Goal: Register for event/course: Register for event/course

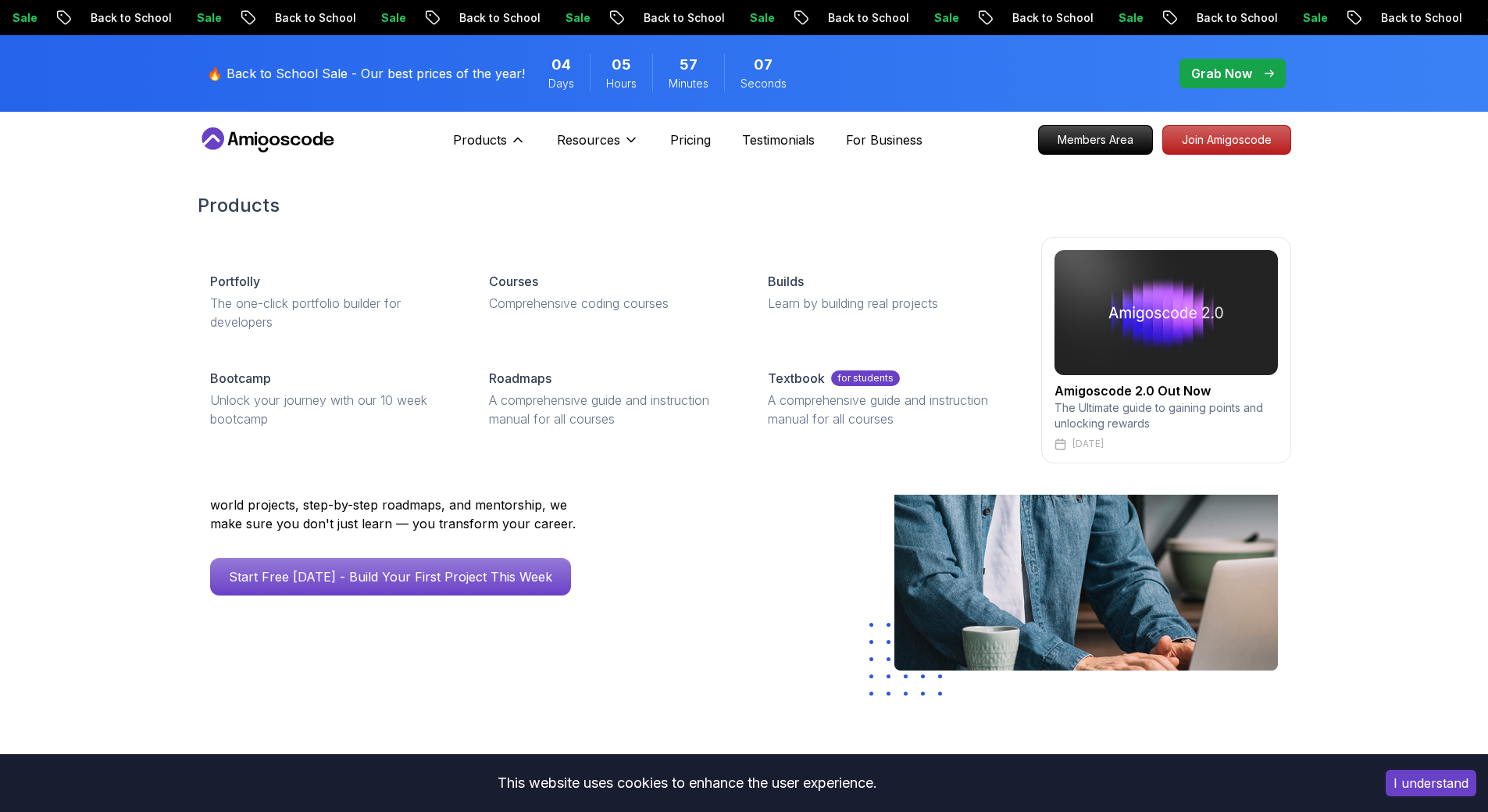
click at [529, 279] on p "Courses" at bounding box center [514, 281] width 50 height 19
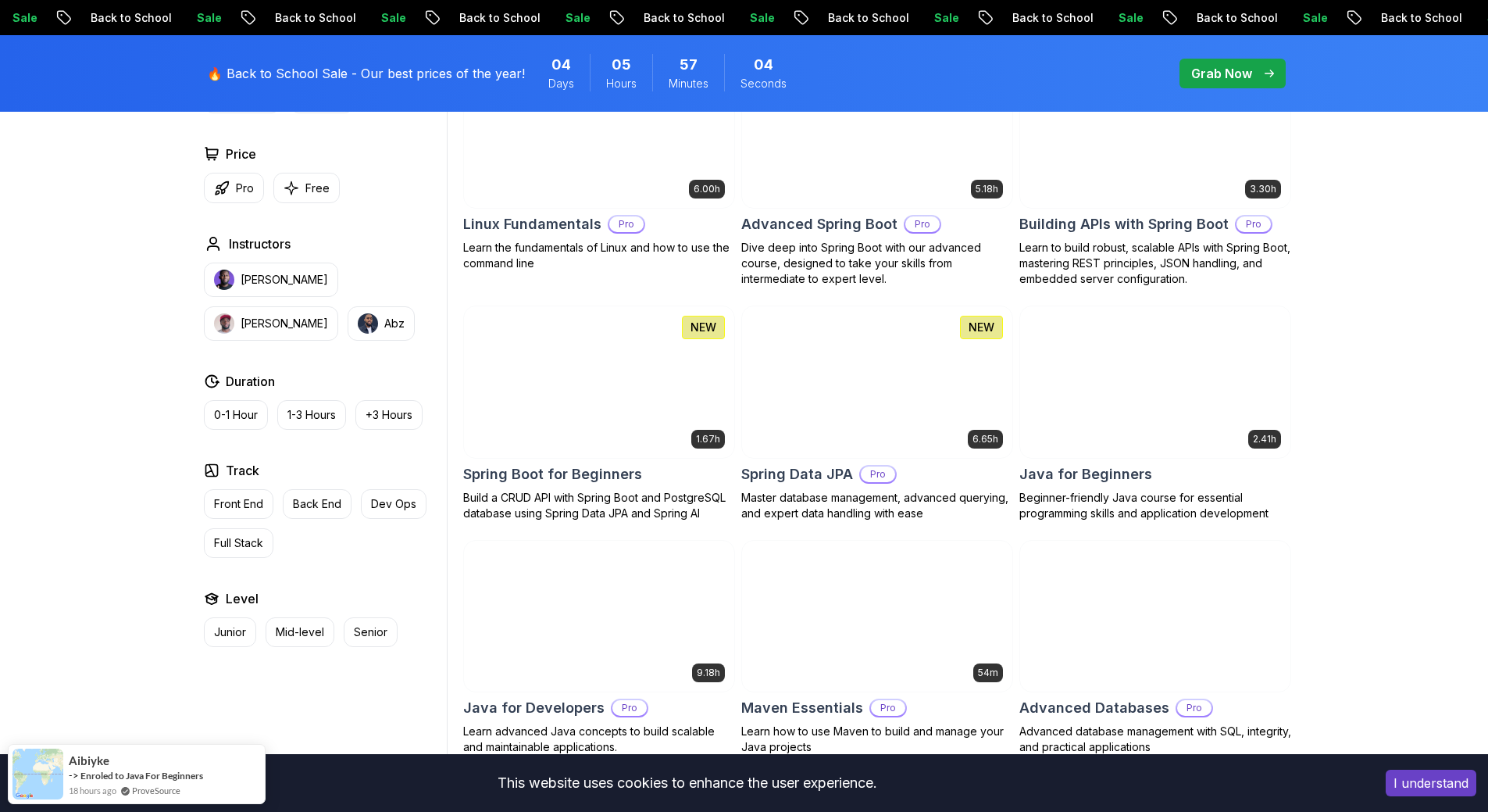
scroll to position [313, 0]
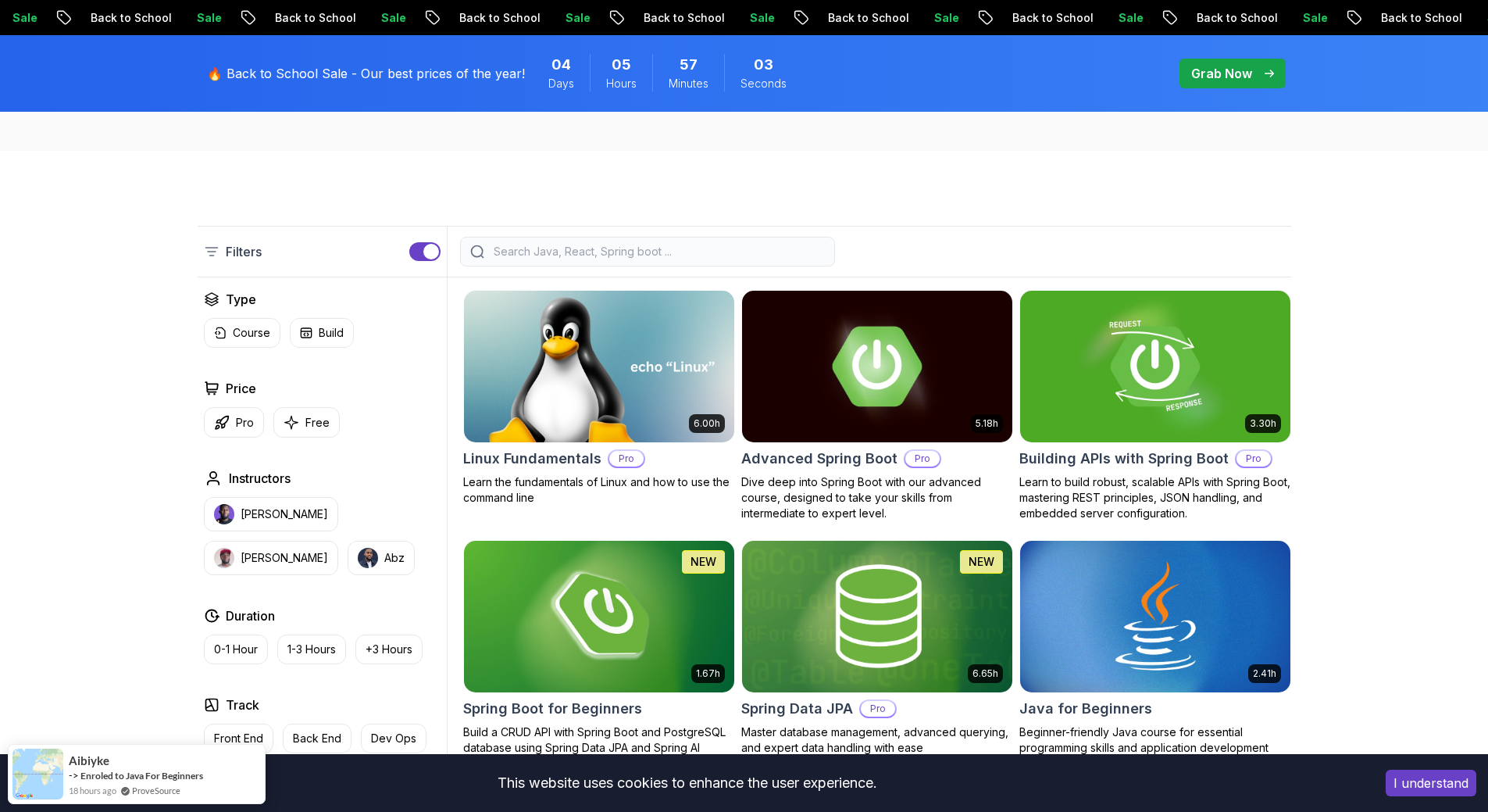
click at [642, 252] on input "search" at bounding box center [658, 251] width 335 height 16
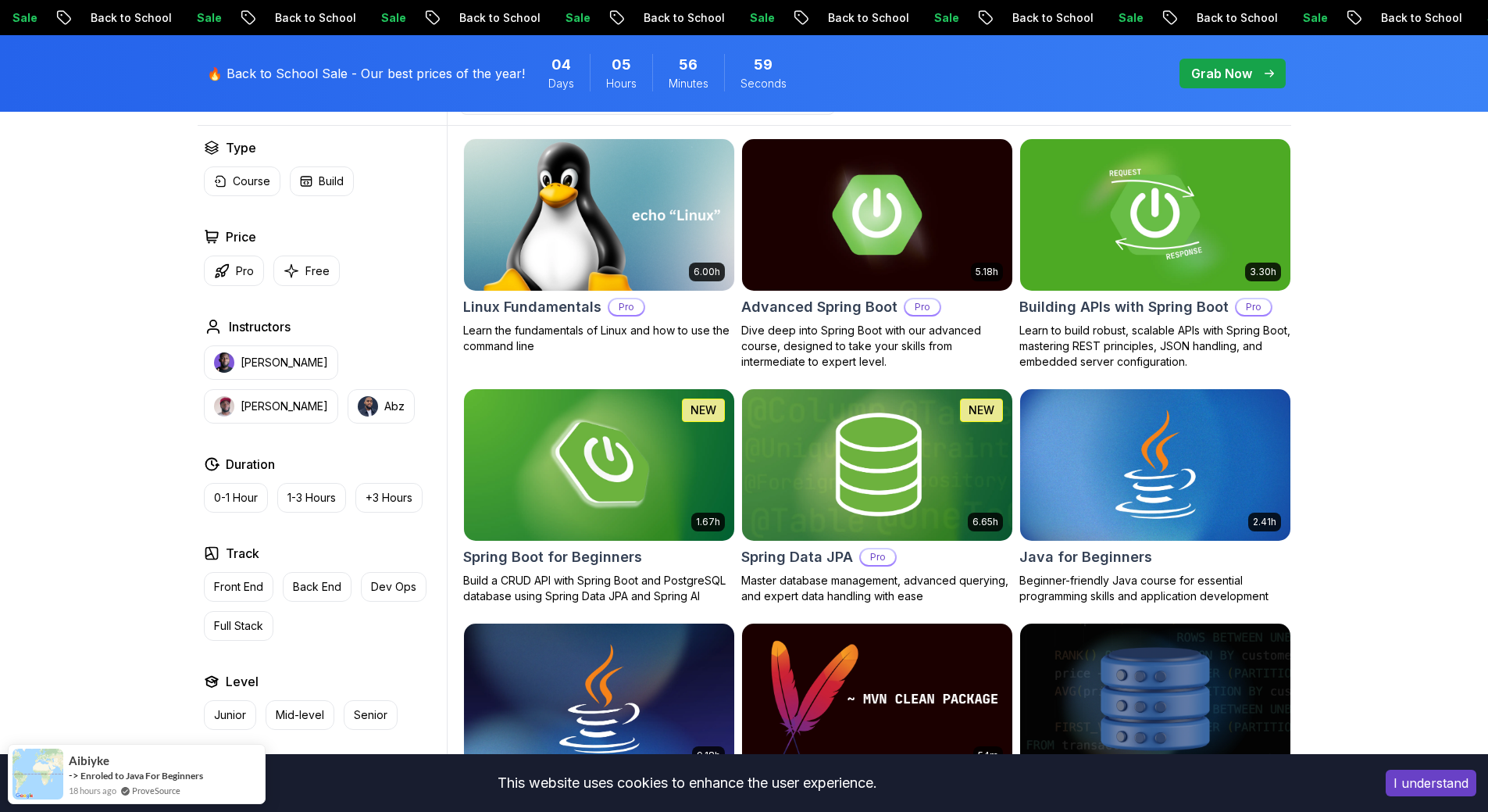
scroll to position [468, 0]
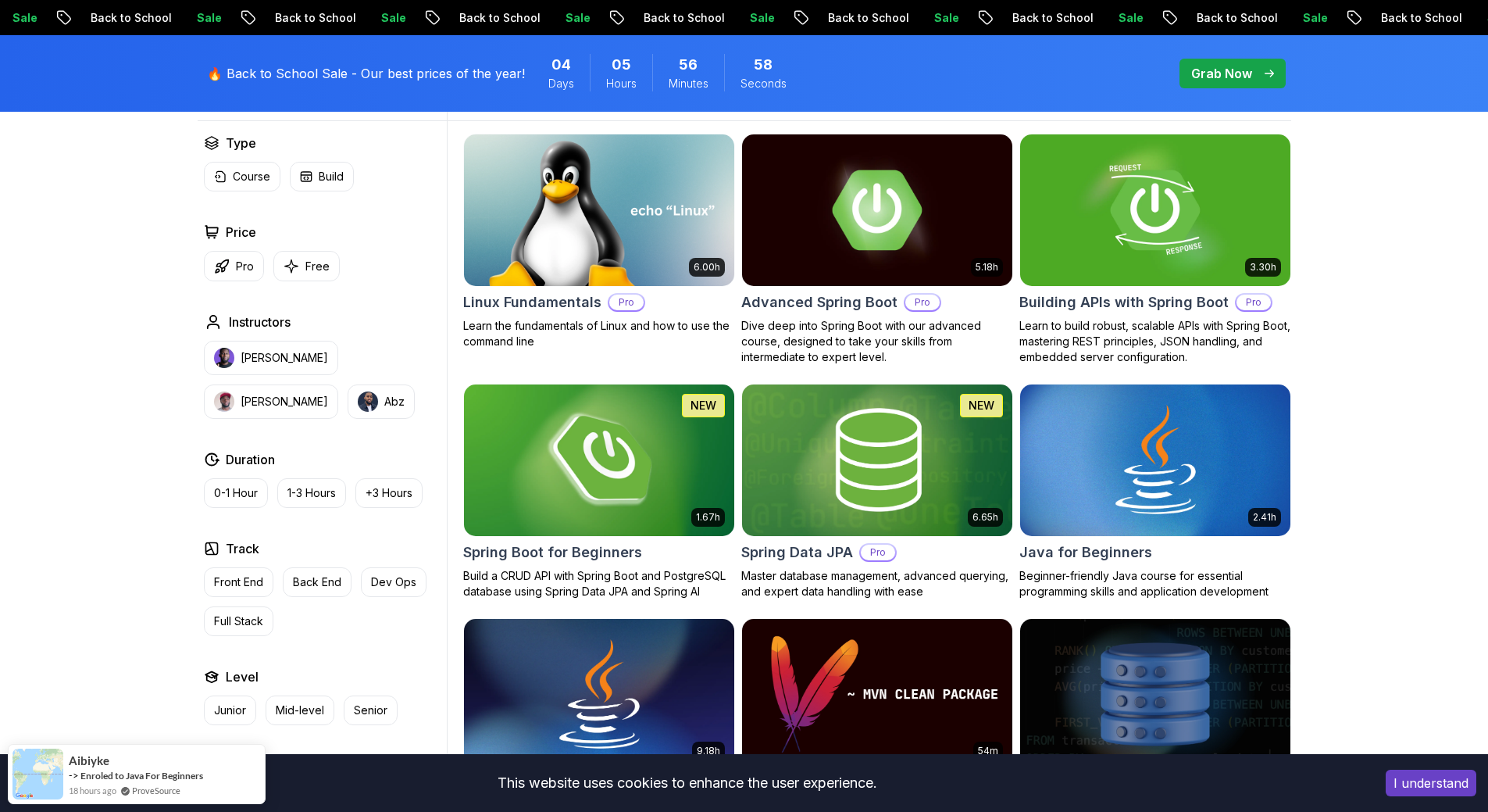
click at [628, 478] on img at bounding box center [599, 460] width 283 height 159
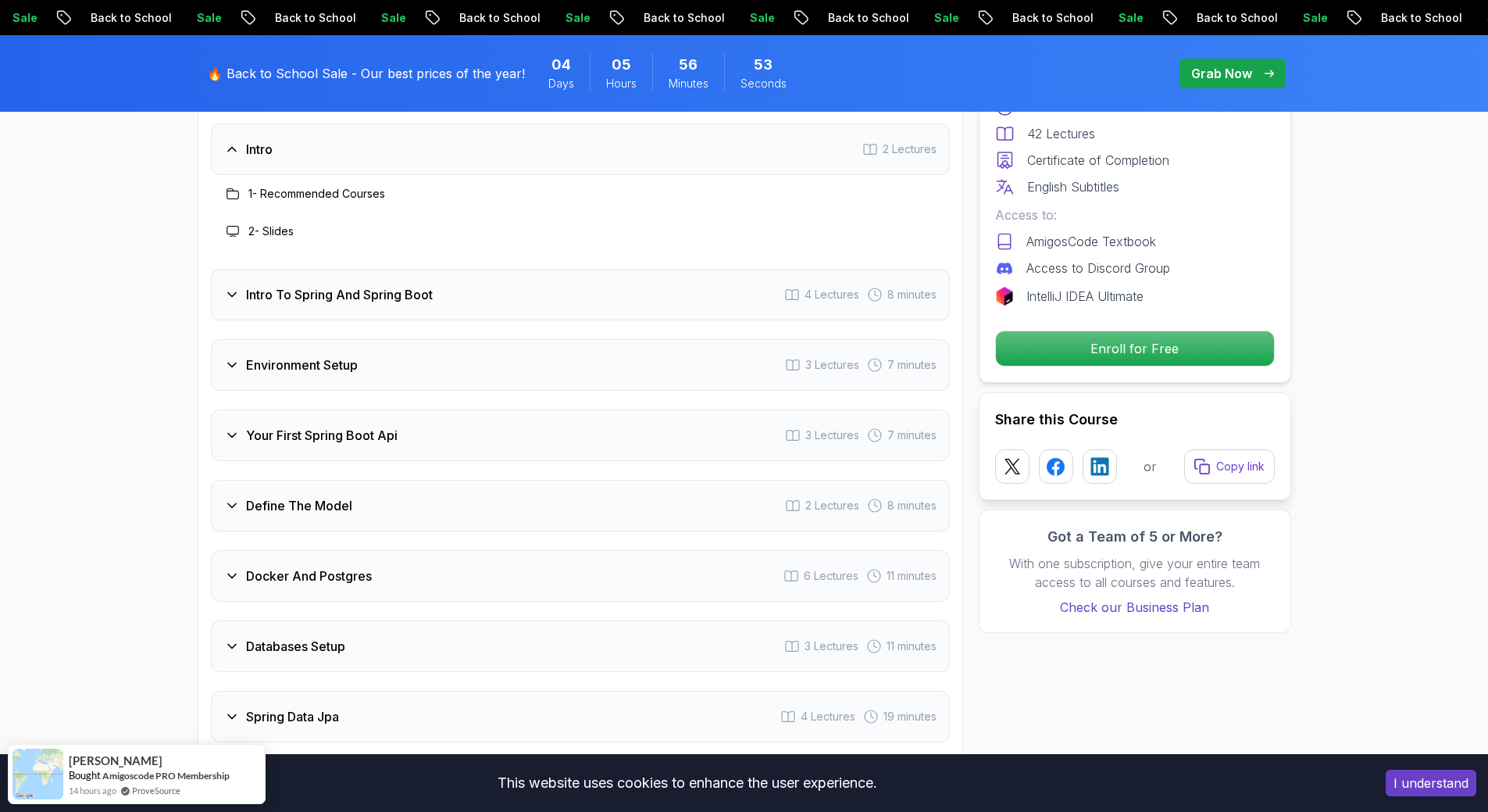
scroll to position [2031, 0]
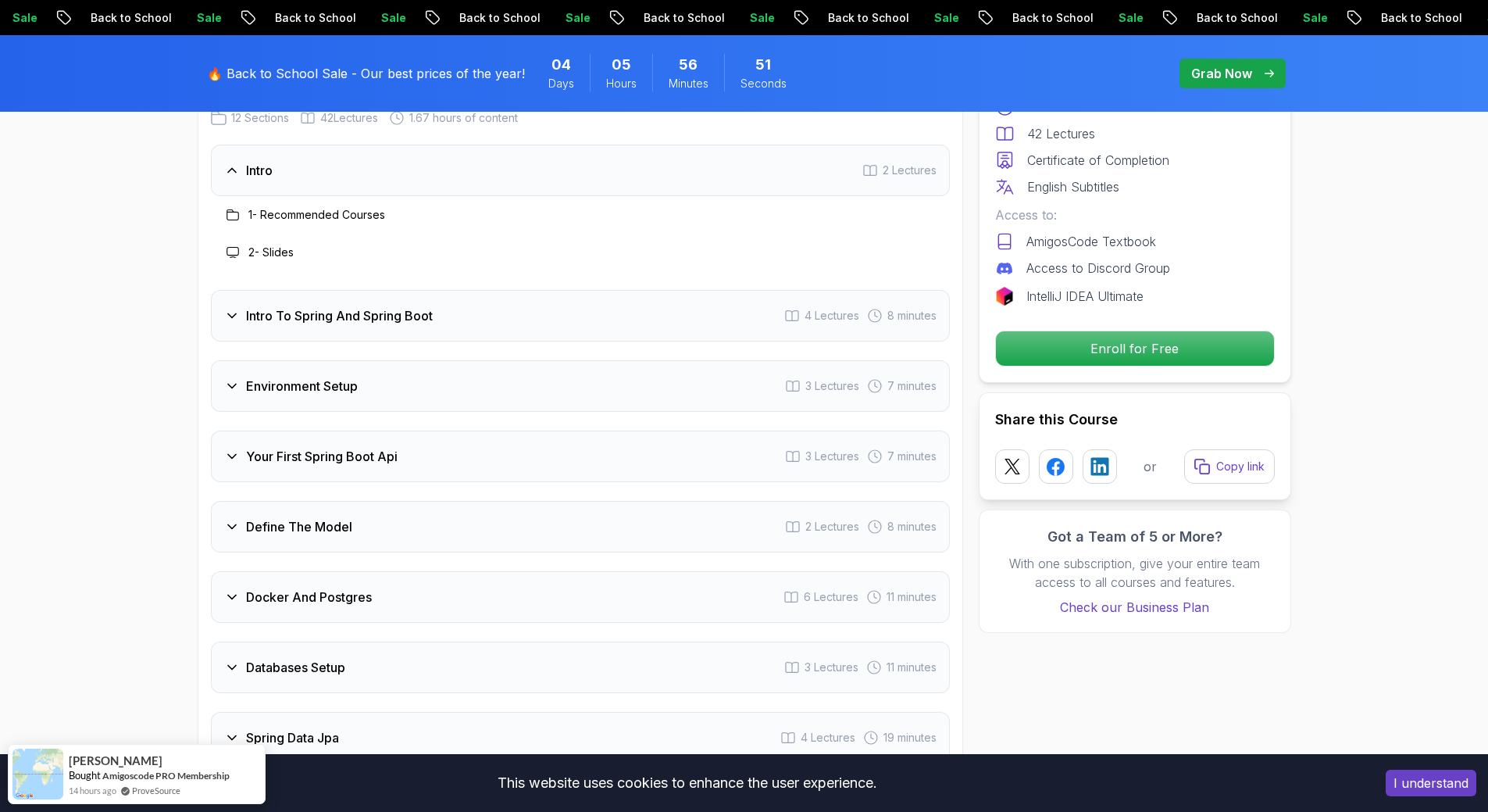
click at [732, 290] on div "Intro To Spring And Spring Boot 4 Lectures 8 minutes" at bounding box center [580, 315] width 739 height 51
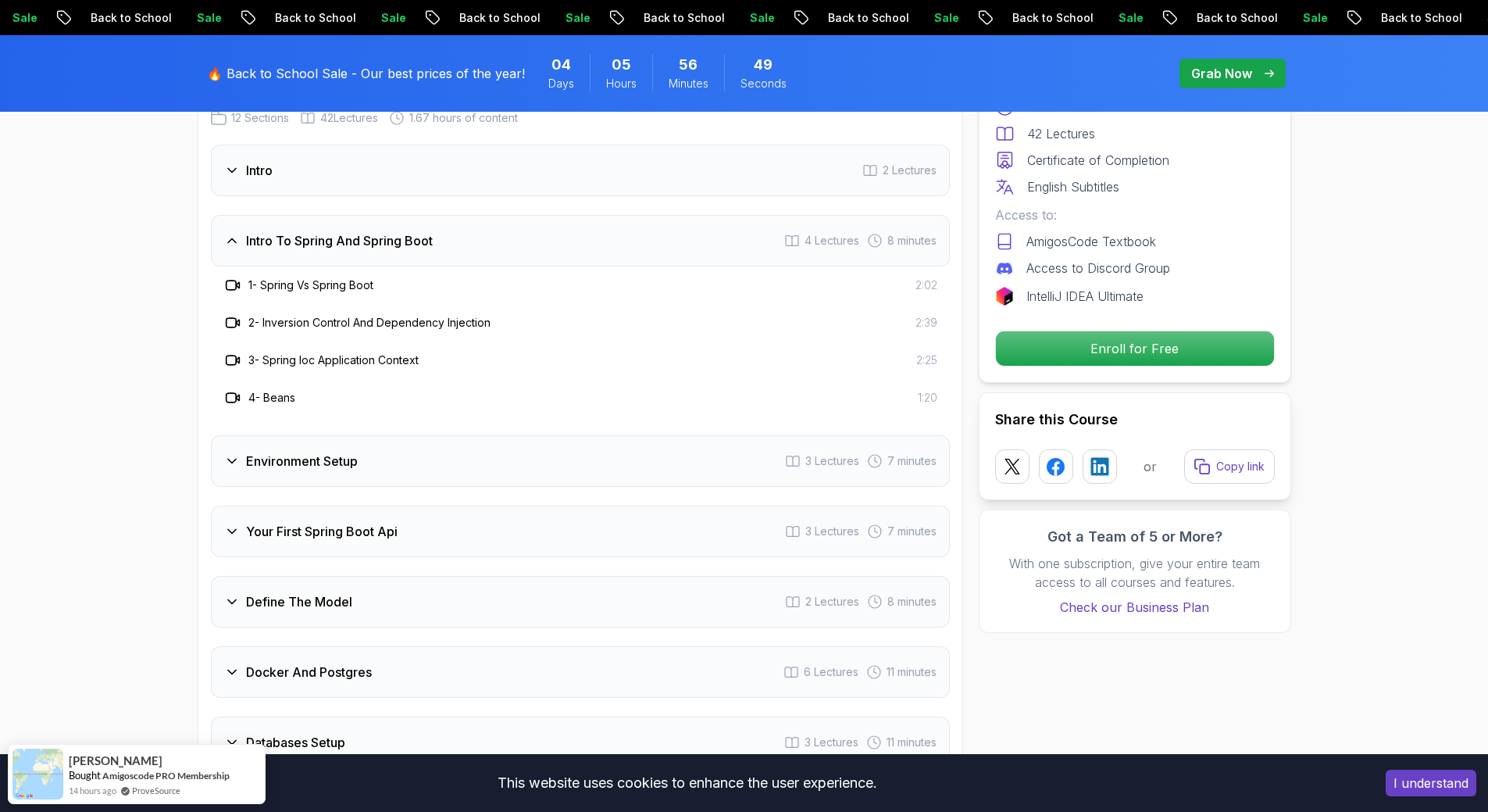
click at [485, 435] on div "Environment Setup 3 Lectures 7 minutes" at bounding box center [580, 460] width 739 height 51
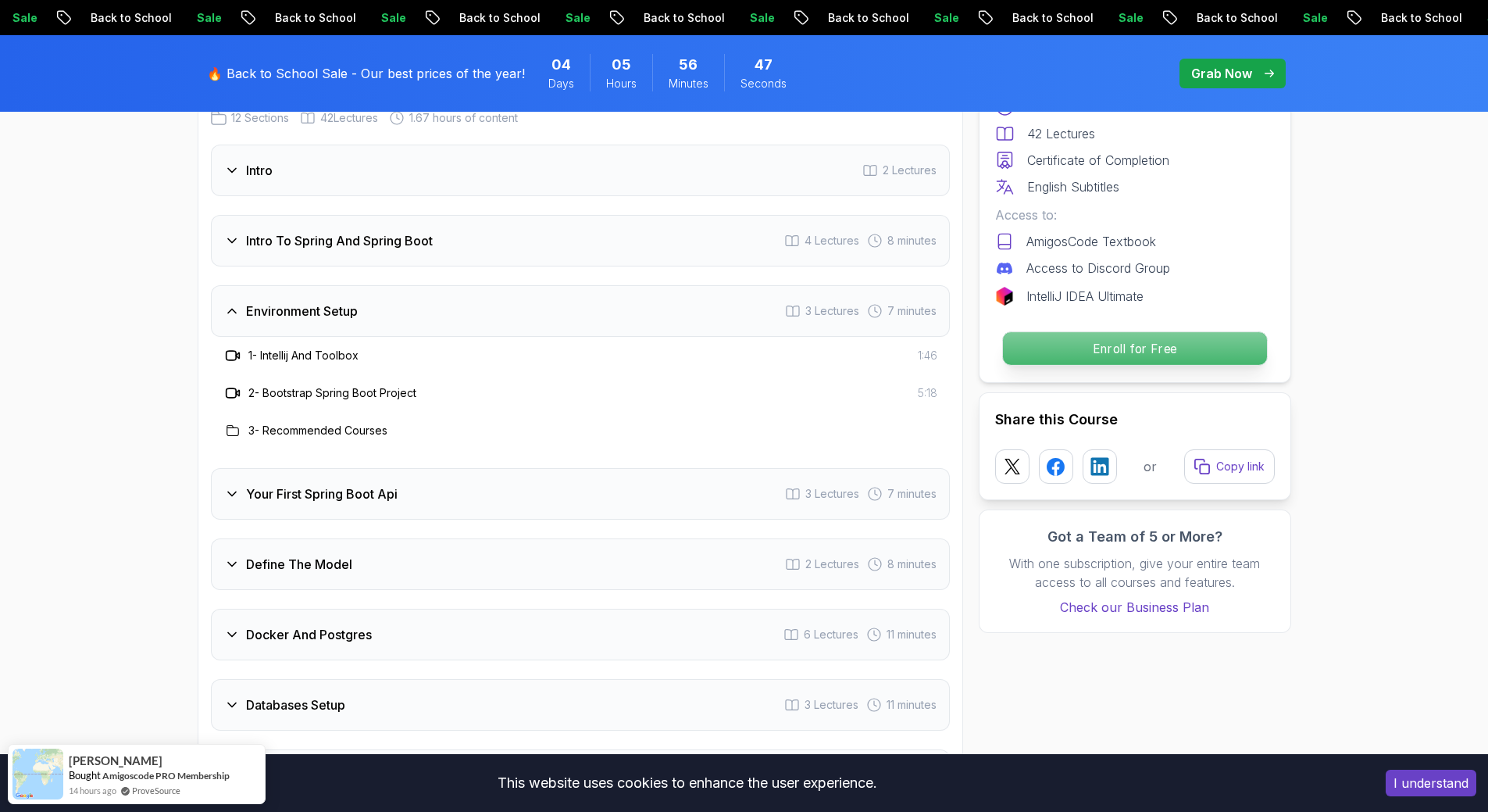
click at [1120, 355] on p "Enroll for Free" at bounding box center [1135, 348] width 264 height 33
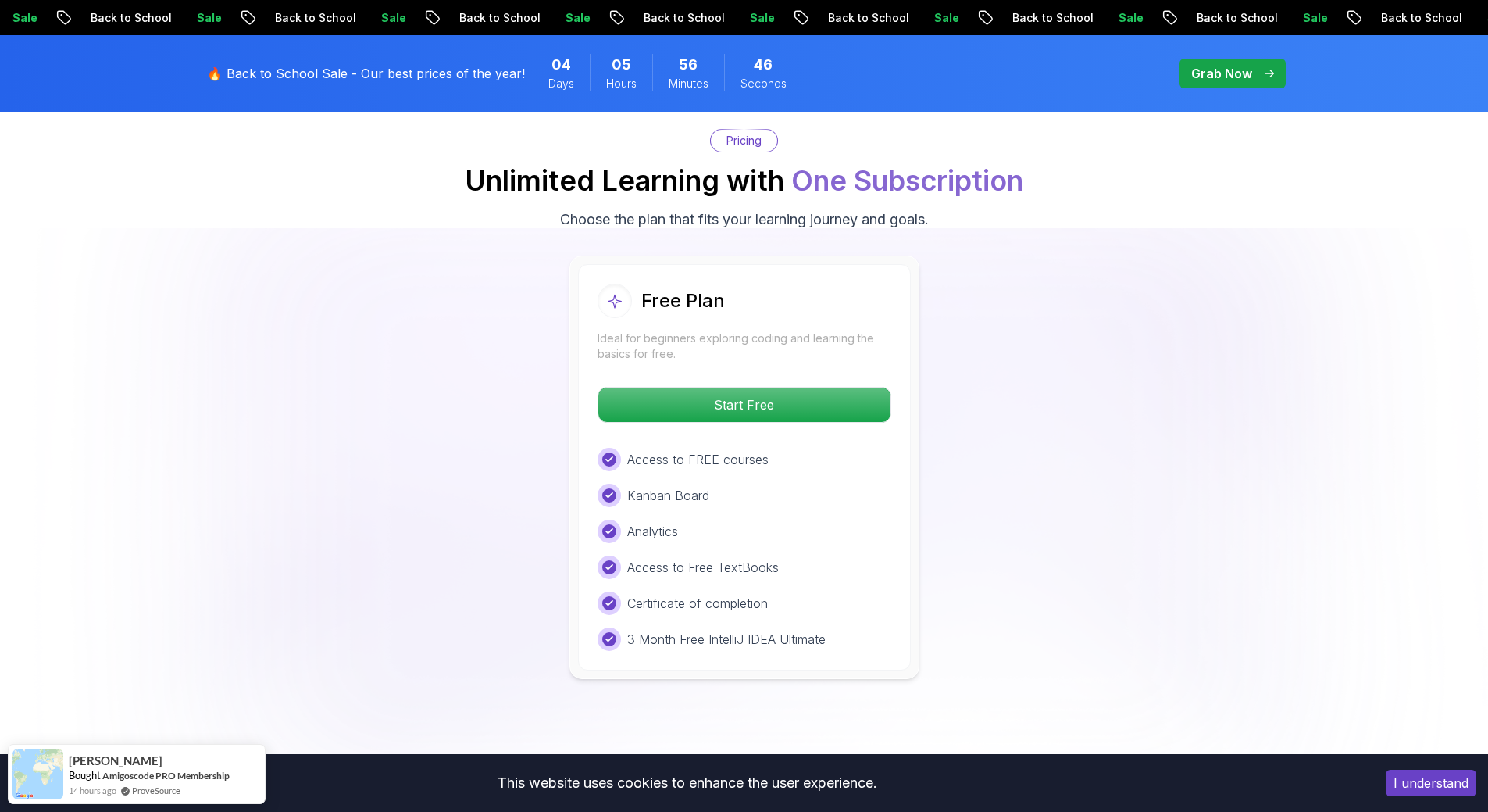
scroll to position [3217, 0]
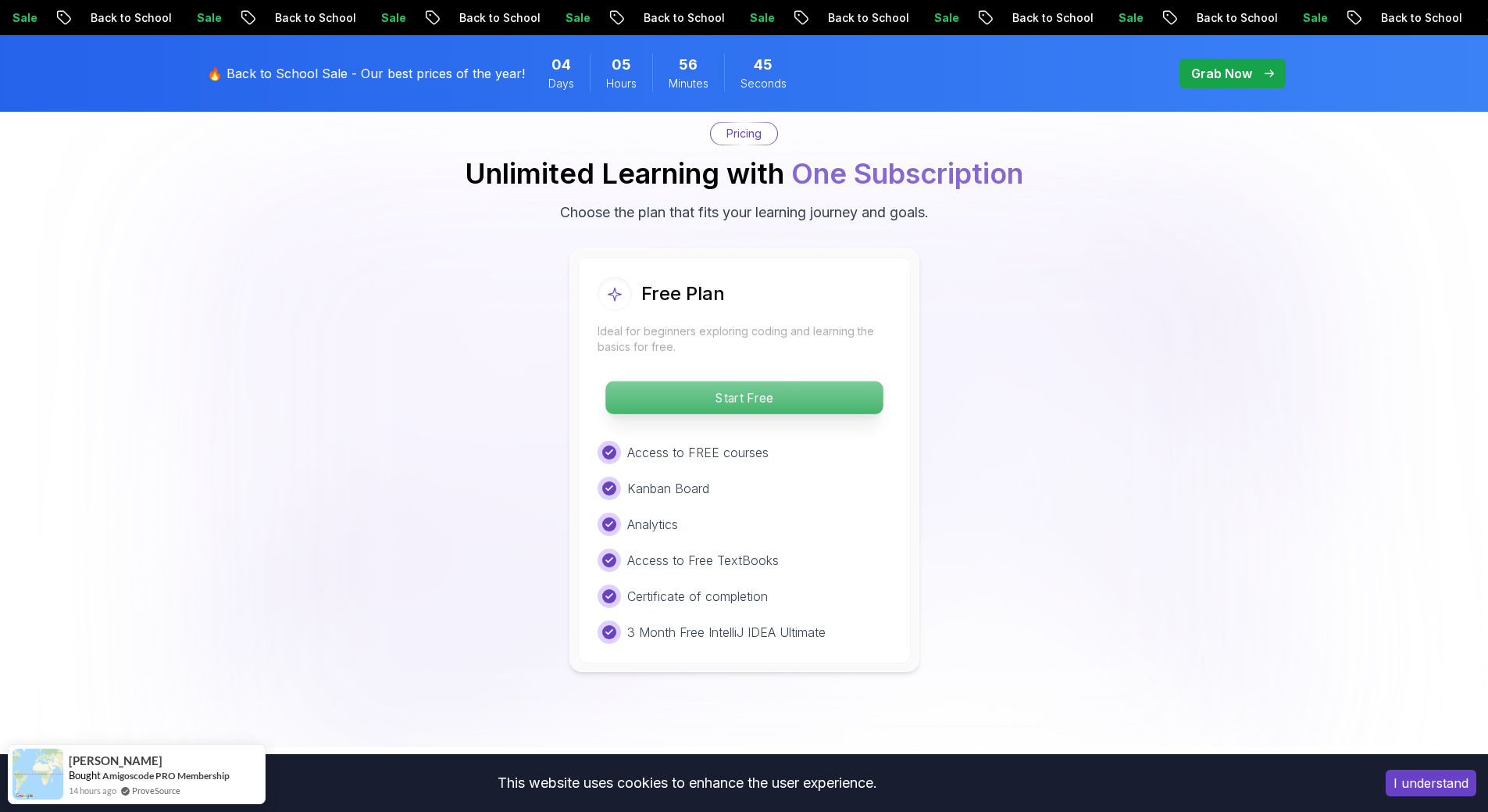
click at [858, 381] on p "Start Free" at bounding box center [744, 397] width 277 height 33
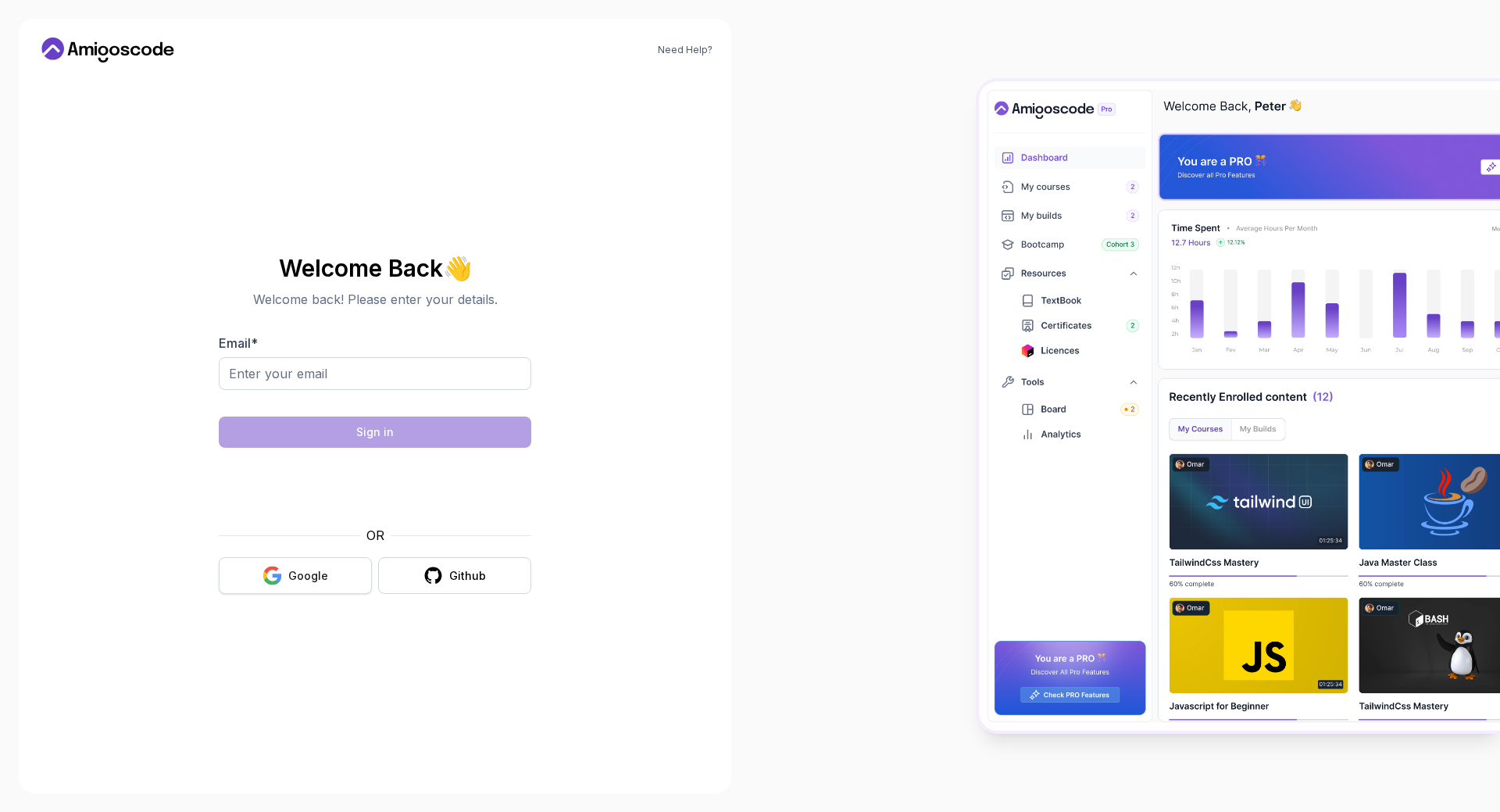
click at [285, 580] on button "Google" at bounding box center [295, 575] width 153 height 36
